Goal: Transaction & Acquisition: Purchase product/service

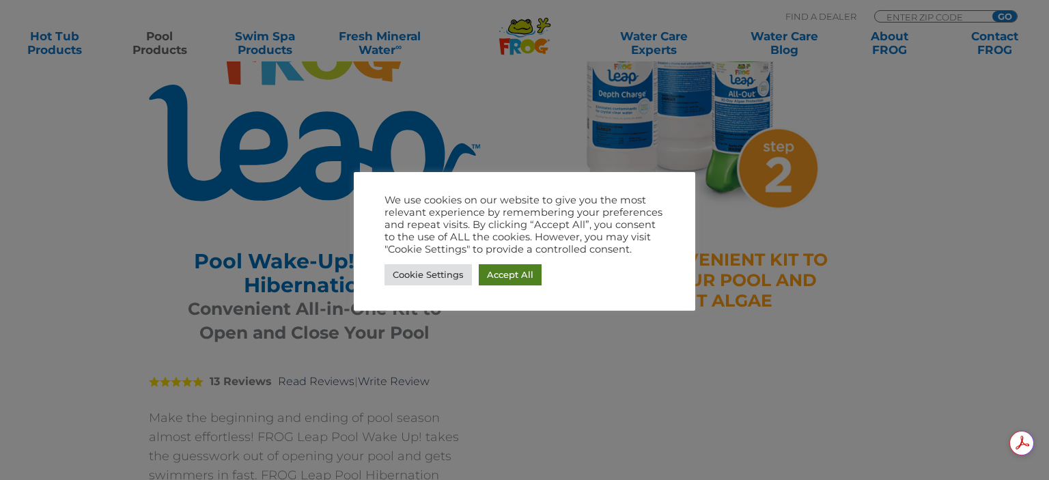
drag, startPoint x: 510, startPoint y: 278, endPoint x: 526, endPoint y: 278, distance: 16.4
click at [510, 278] on link "Accept All" at bounding box center [510, 274] width 63 height 21
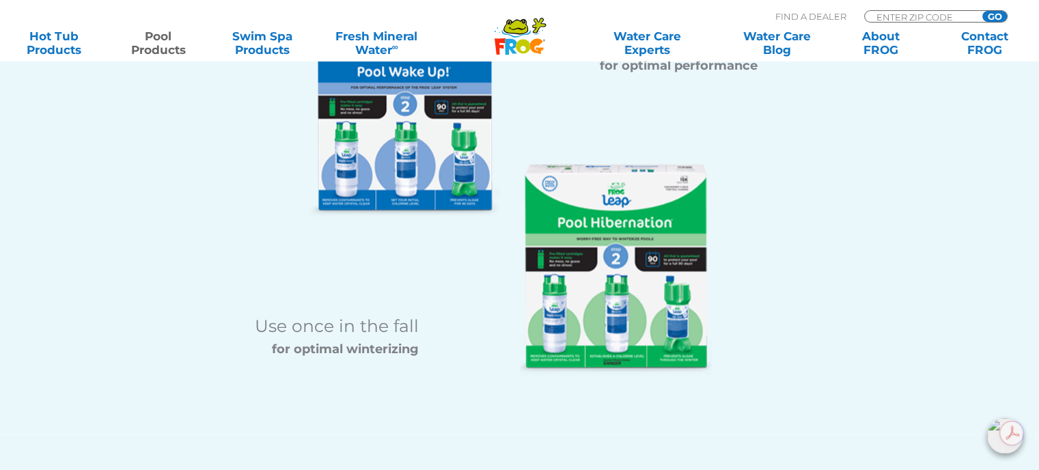
scroll to position [1776, 0]
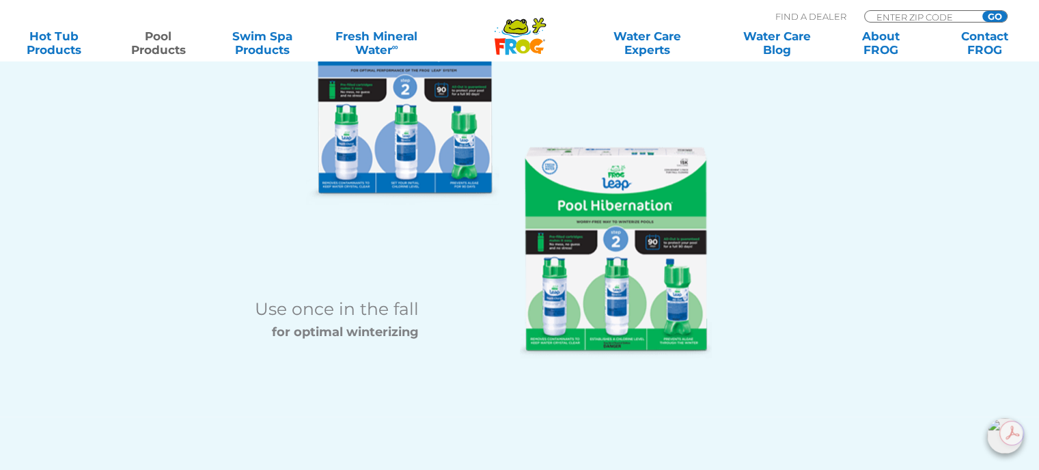
click at [637, 217] on img at bounding box center [616, 253] width 192 height 212
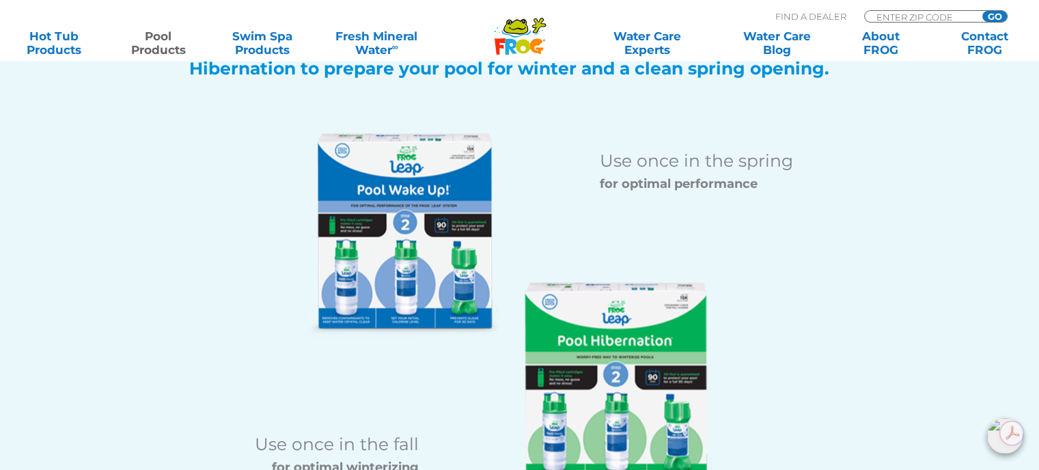
scroll to position [1639, 0]
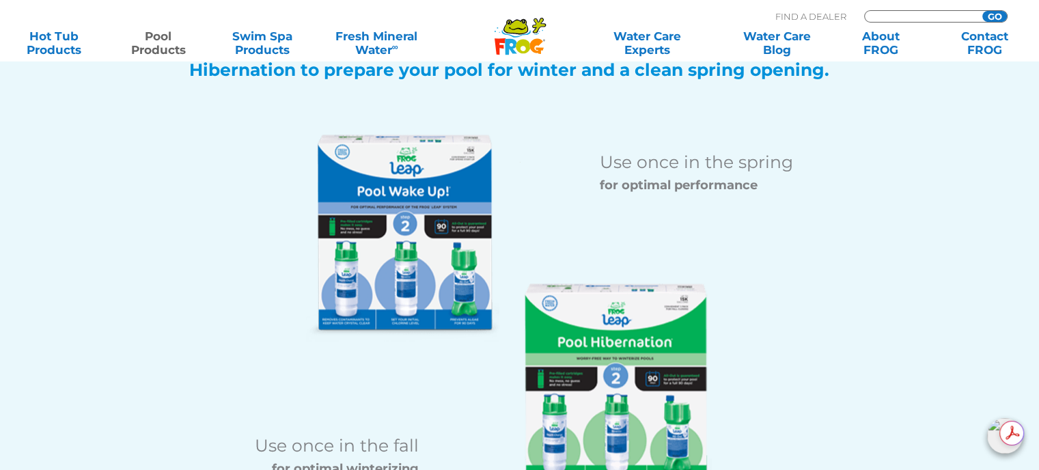
click at [907, 16] on input "Zip Code Form" at bounding box center [921, 17] width 92 height 12
type input "44235"
click at [997, 13] on input "GO" at bounding box center [994, 16] width 25 height 11
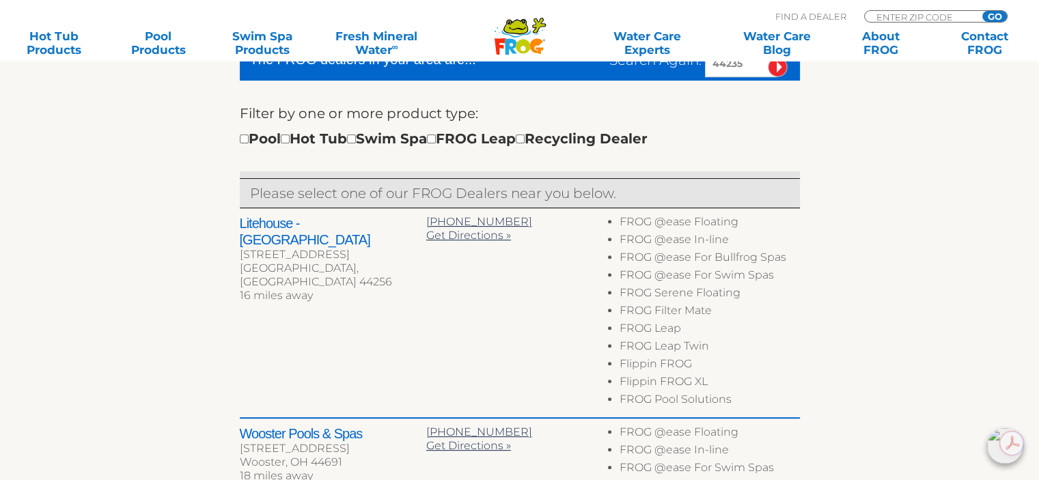
scroll to position [478, 0]
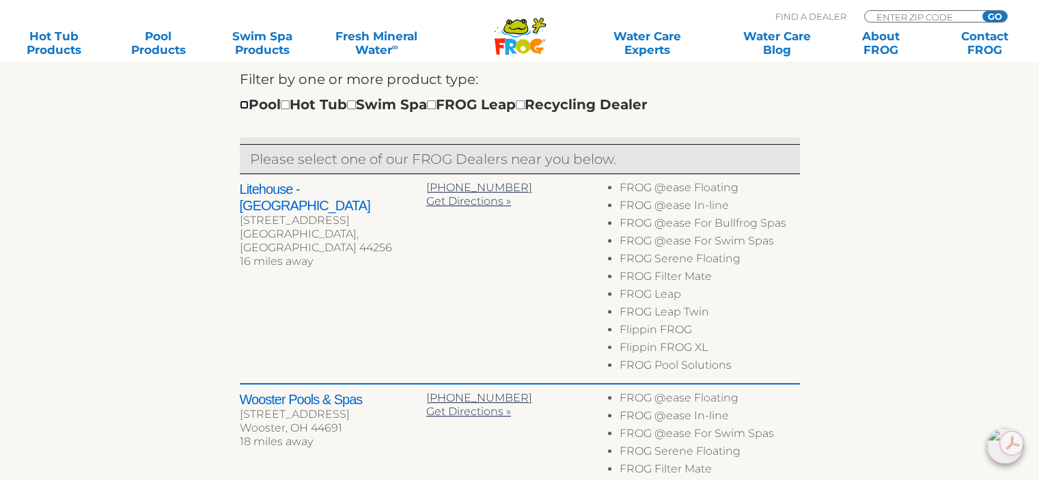
click at [245, 106] on input "checkbox" at bounding box center [244, 104] width 9 height 9
checkbox input "true"
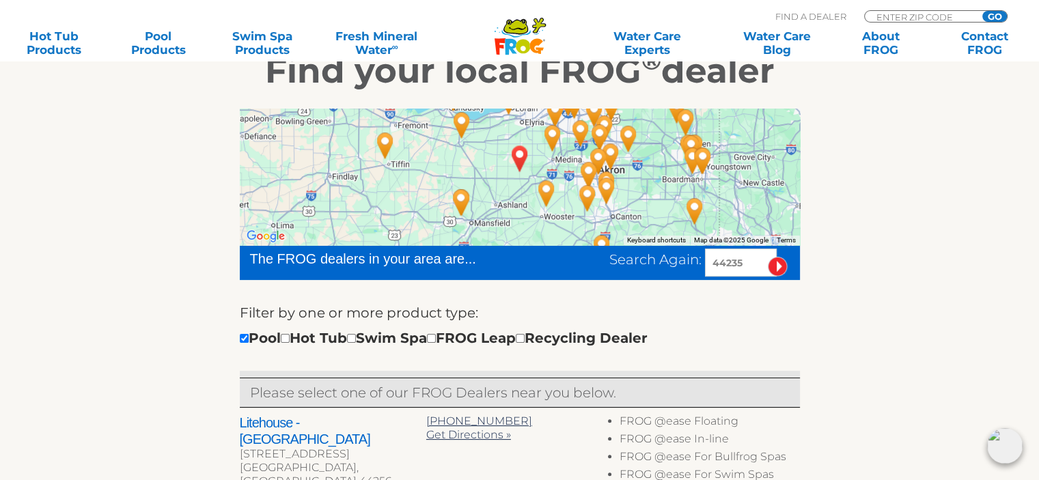
scroll to position [352, 0]
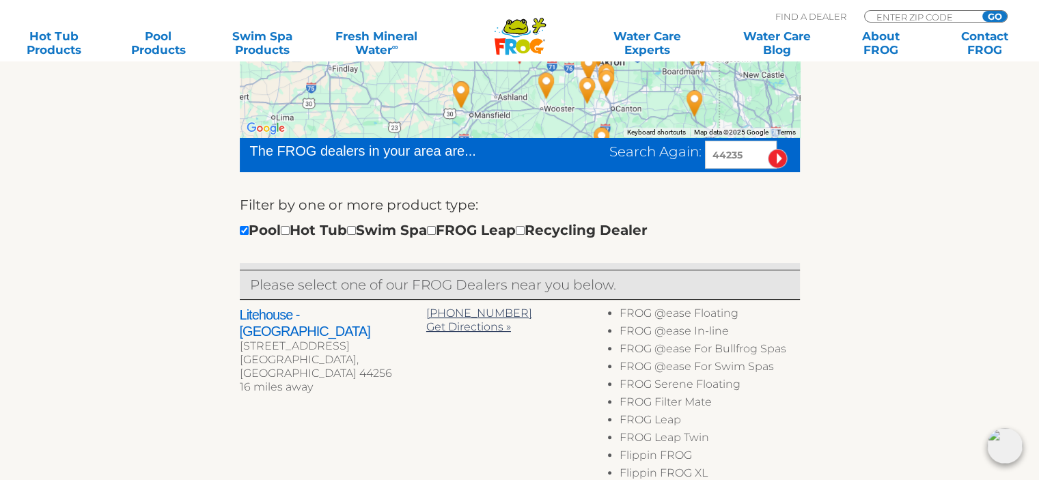
click at [294, 314] on h2 "Litehouse - [GEOGRAPHIC_DATA]" at bounding box center [333, 323] width 186 height 33
drag, startPoint x: 350, startPoint y: 315, endPoint x: 231, endPoint y: 318, distance: 118.9
copy h2 "Litehouse - [GEOGRAPHIC_DATA]"
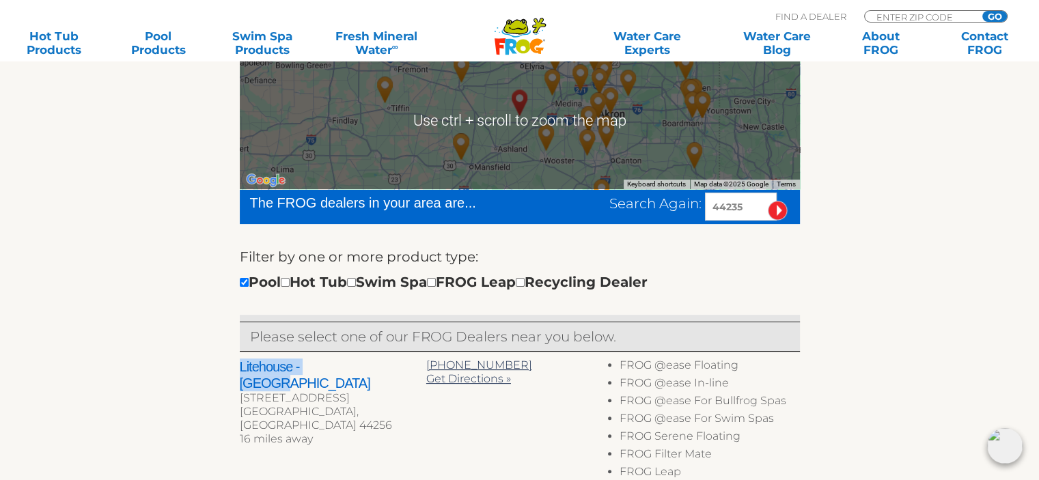
scroll to position [410, 0]
